Goal: Task Accomplishment & Management: Use online tool/utility

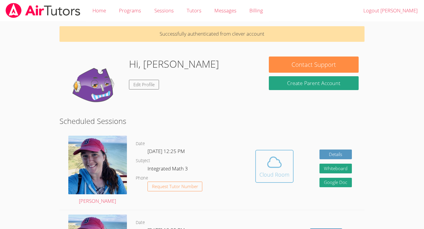
click at [275, 154] on icon at bounding box center [274, 162] width 16 height 16
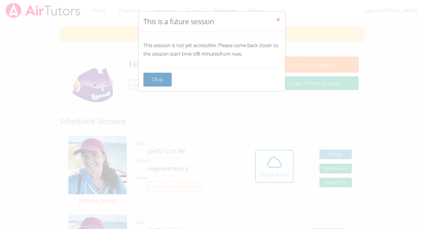
click at [168, 82] on button "Okay" at bounding box center [157, 80] width 28 height 14
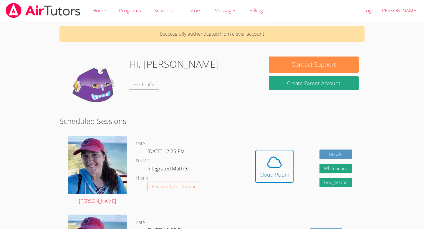
click at [153, 79] on div "Hi, [PERSON_NAME] Edit Profile" at bounding box center [174, 86] width 90 height 59
click at [153, 82] on link "Edit Profile" at bounding box center [144, 85] width 30 height 10
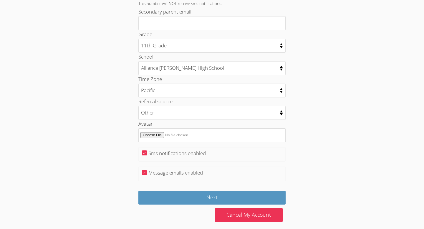
scroll to position [268, 0]
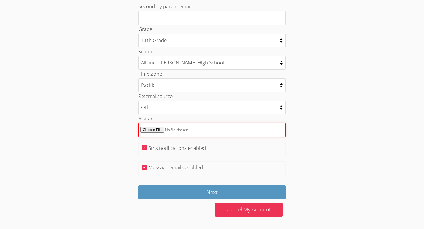
click at [158, 132] on input "Avatar" at bounding box center [211, 130] width 147 height 14
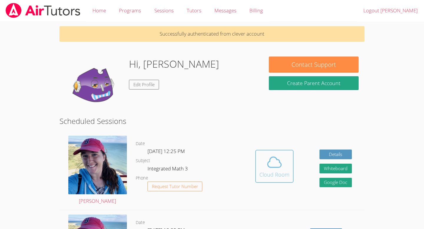
click at [272, 176] on div "Cloud Room" at bounding box center [274, 174] width 30 height 8
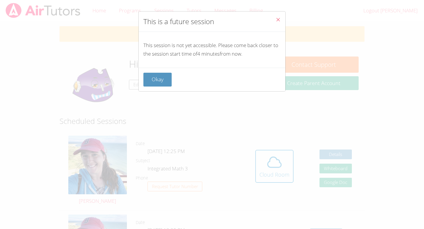
click at [278, 20] on icon "Close" at bounding box center [278, 19] width 5 height 5
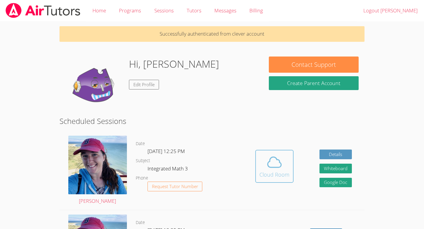
click at [271, 182] on button "Cloud Room" at bounding box center [274, 166] width 38 height 33
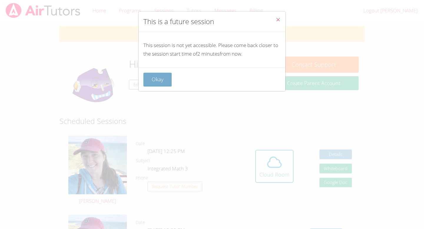
click at [156, 79] on button "Okay" at bounding box center [157, 80] width 28 height 14
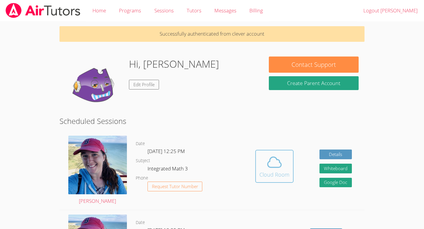
click at [282, 165] on icon at bounding box center [274, 162] width 16 height 16
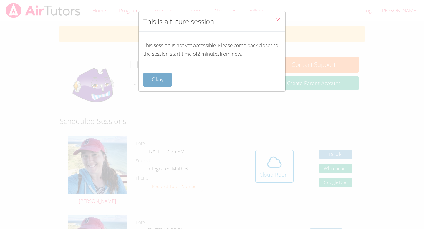
click at [158, 73] on button "Okay" at bounding box center [157, 80] width 28 height 14
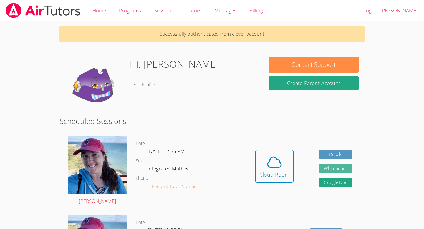
click at [327, 165] on button "Whiteboard" at bounding box center [335, 169] width 32 height 10
click at [269, 149] on div "Hidden Cloud Room Details Whiteboard Hidden Google Doc" at bounding box center [304, 170] width 122 height 79
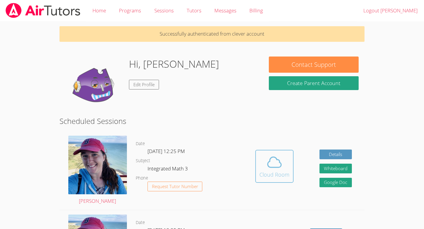
click at [268, 152] on button "Cloud Room" at bounding box center [274, 166] width 38 height 33
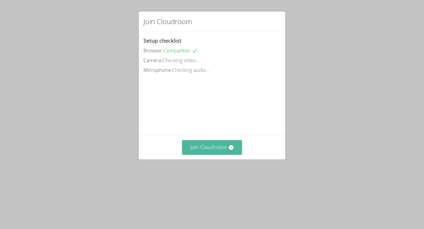
click at [204, 155] on button "Join Cloudroom" at bounding box center [212, 147] width 60 height 14
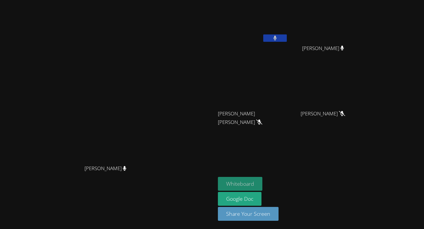
click at [262, 183] on button "Whiteboard" at bounding box center [240, 184] width 44 height 14
click at [152, 44] on video at bounding box center [108, 103] width 88 height 119
click at [287, 38] on button at bounding box center [275, 37] width 24 height 7
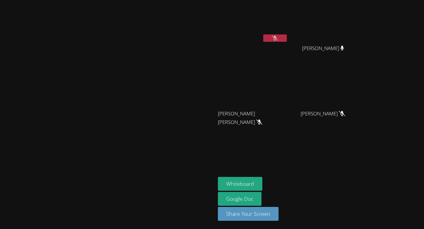
click at [278, 37] on icon at bounding box center [275, 38] width 6 height 5
click at [277, 37] on icon at bounding box center [275, 38] width 4 height 5
